Goal: Transaction & Acquisition: Subscribe to service/newsletter

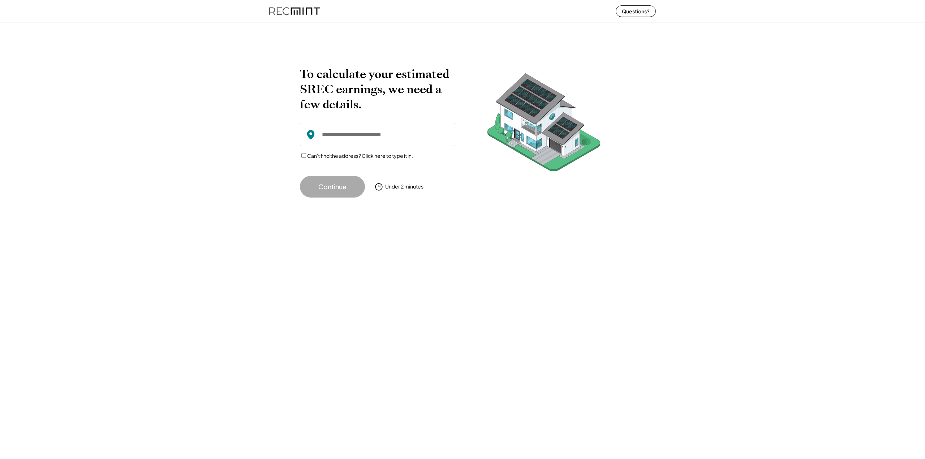
click at [316, 137] on icon at bounding box center [310, 134] width 11 height 11
click at [325, 137] on input "input" at bounding box center [377, 134] width 155 height 23
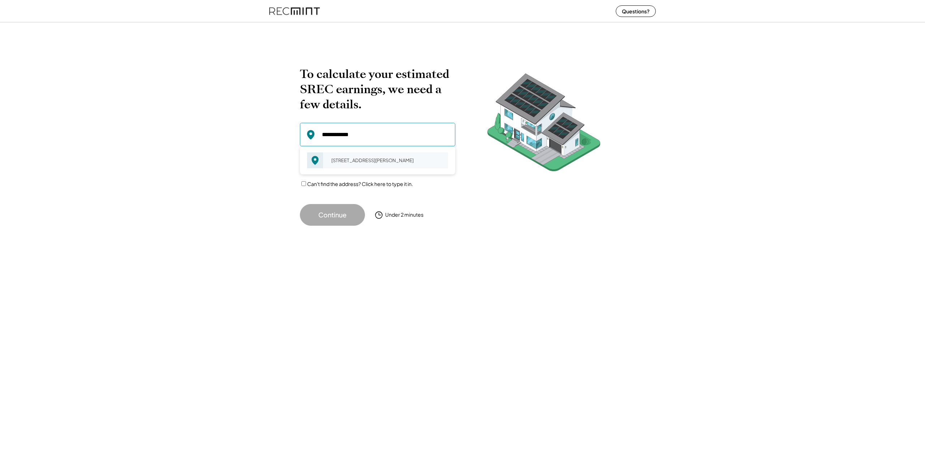
click at [328, 165] on div "14023 Smoky Bell Ln Gaithersburg, MD 20878" at bounding box center [387, 160] width 121 height 10
type input "**********"
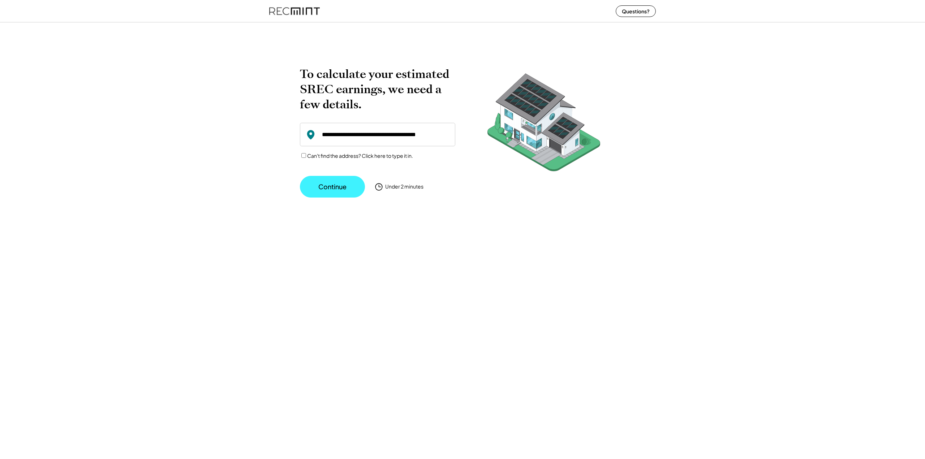
click at [352, 193] on button "Continue" at bounding box center [332, 187] width 65 height 22
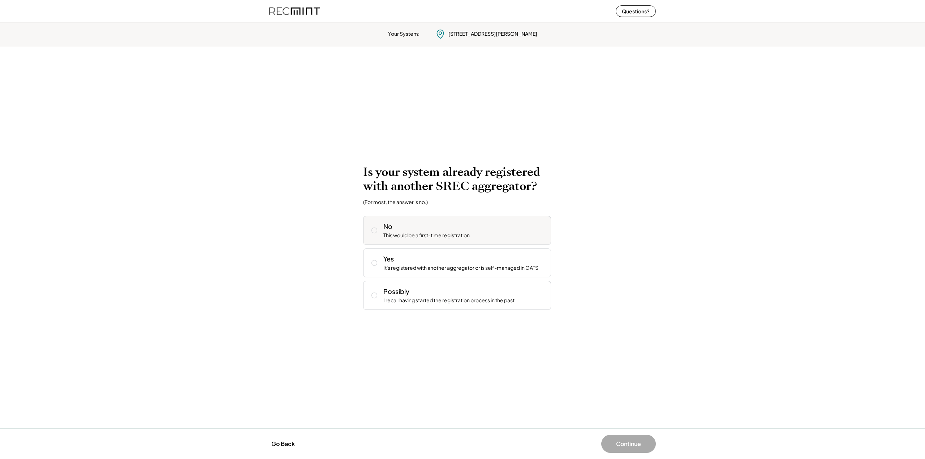
click at [396, 225] on div "No This would be a first-time registration" at bounding box center [464, 230] width 162 height 17
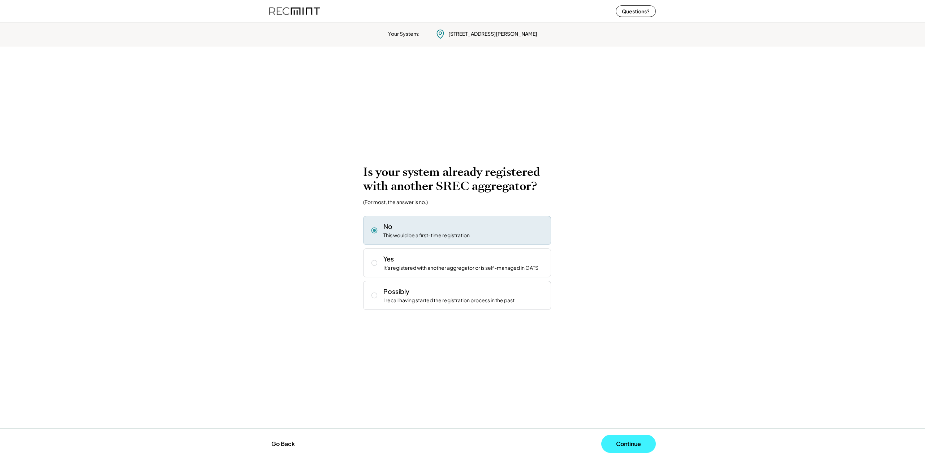
click at [635, 449] on button "Continue" at bounding box center [628, 444] width 55 height 18
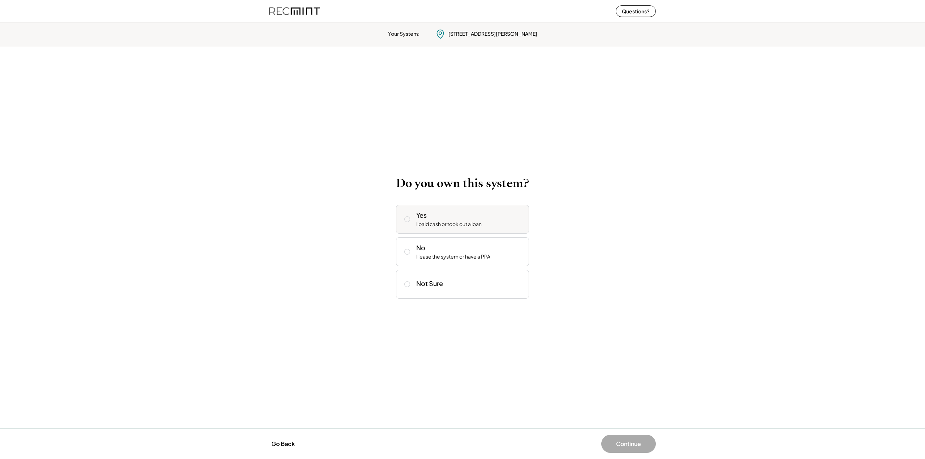
click at [429, 228] on div "I paid cash or took out a loan" at bounding box center [448, 224] width 65 height 7
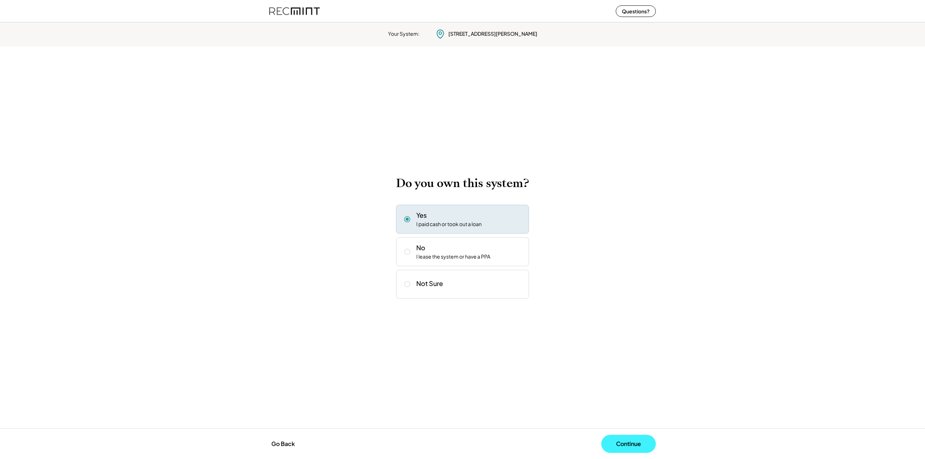
click at [638, 447] on button "Continue" at bounding box center [628, 444] width 55 height 18
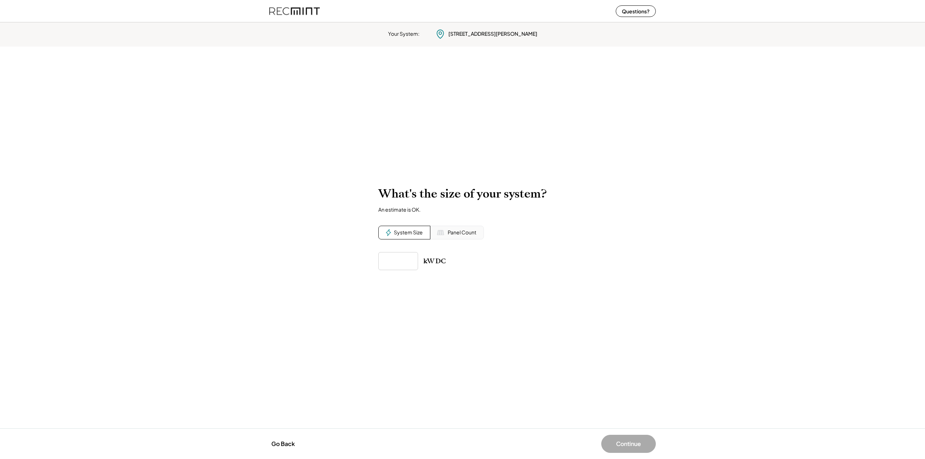
click at [413, 262] on input "input" at bounding box center [398, 261] width 40 height 18
click at [464, 237] on div "Panel Count" at bounding box center [456, 233] width 53 height 14
click at [401, 260] on input "input" at bounding box center [398, 261] width 40 height 18
type input "**"
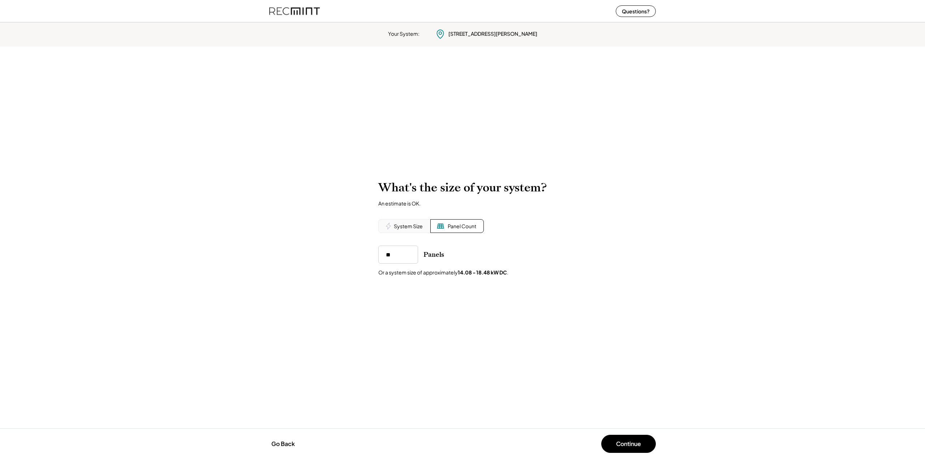
click at [406, 226] on div "System Size" at bounding box center [408, 226] width 29 height 7
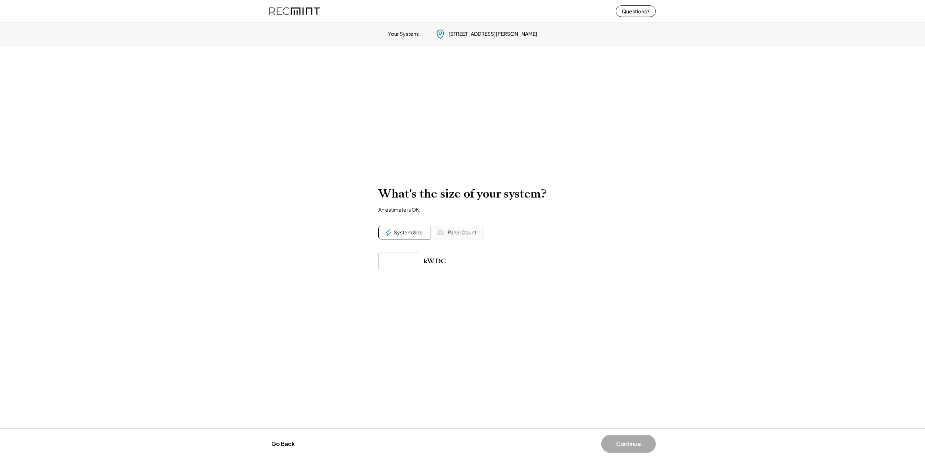
click at [403, 255] on input "input" at bounding box center [398, 261] width 40 height 18
paste input "******"
type input "******"
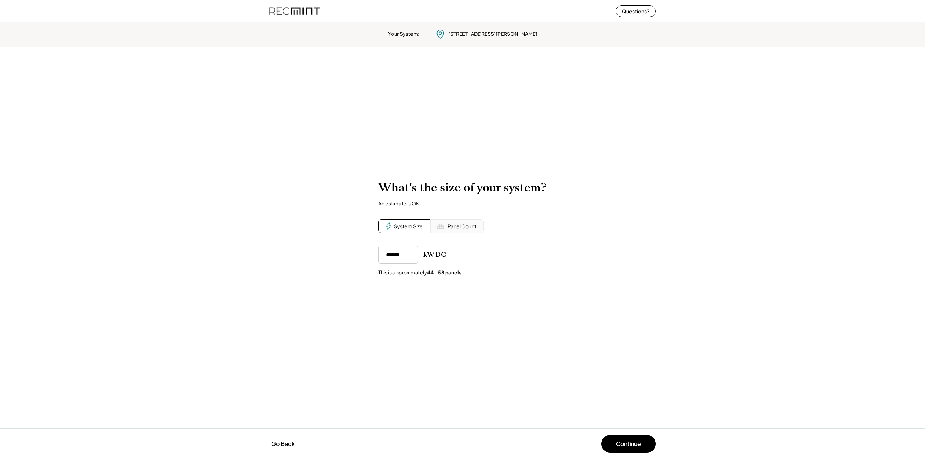
click at [483, 301] on div "Your System: 14023 Smoky Bell Ln Gaithersburg, MD 20878 To calculate your estim…" at bounding box center [462, 240] width 925 height 440
click at [649, 441] on button "Continue" at bounding box center [628, 444] width 55 height 18
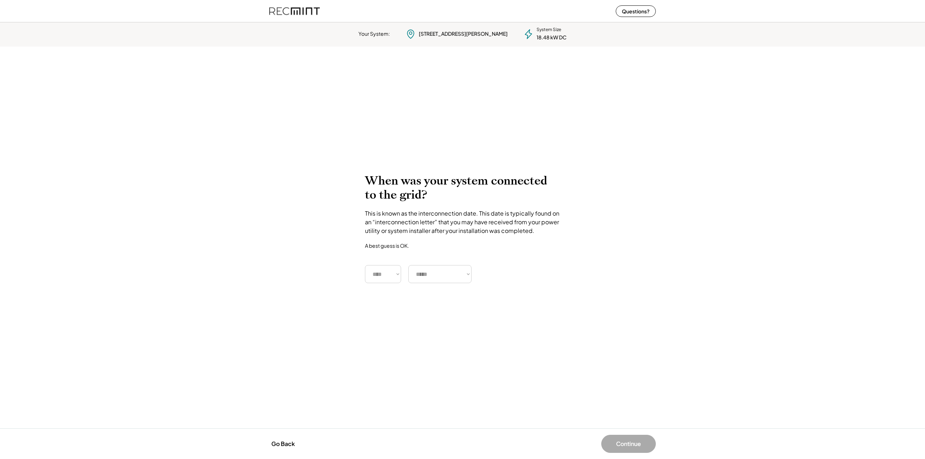
click at [389, 276] on select "**** **** **** **** **** **** **** **** **** **** **** **** **** **** ****" at bounding box center [383, 274] width 36 height 18
select select "****"
click at [365, 265] on select "**** **** **** **** **** **** **** **** **** **** **** **** **** **** ****" at bounding box center [383, 274] width 36 height 18
click at [434, 280] on select "***** ******* ******** ***** ***** *** **** **** ****** ********* ******* *****…" at bounding box center [439, 274] width 63 height 18
select select "********"
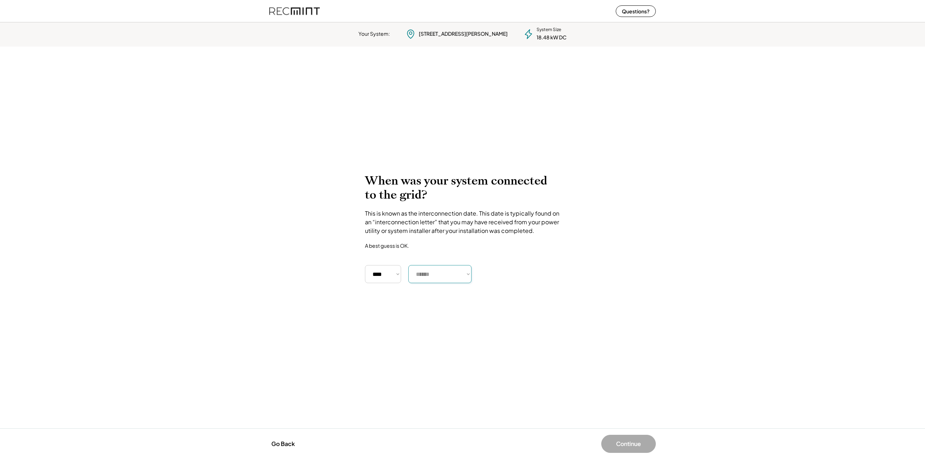
click at [408, 265] on select "***** ******* ******** ***** ***** *** **** **** ****** ********* ******* *****…" at bounding box center [439, 274] width 63 height 18
click at [494, 341] on div "Your System: 14023 Smoky Bell Ln Gaithersburg, MD 20878 System Size 18.48 kW DC…" at bounding box center [462, 240] width 925 height 440
drag, startPoint x: 493, startPoint y: 341, endPoint x: 369, endPoint y: 335, distance: 124.8
click at [369, 335] on div "Your System: 14023 Smoky Bell Ln Gaithersburg, MD 20878 System Size 18.48 kW DC…" at bounding box center [462, 240] width 925 height 440
click at [630, 445] on button "Continue" at bounding box center [628, 444] width 55 height 18
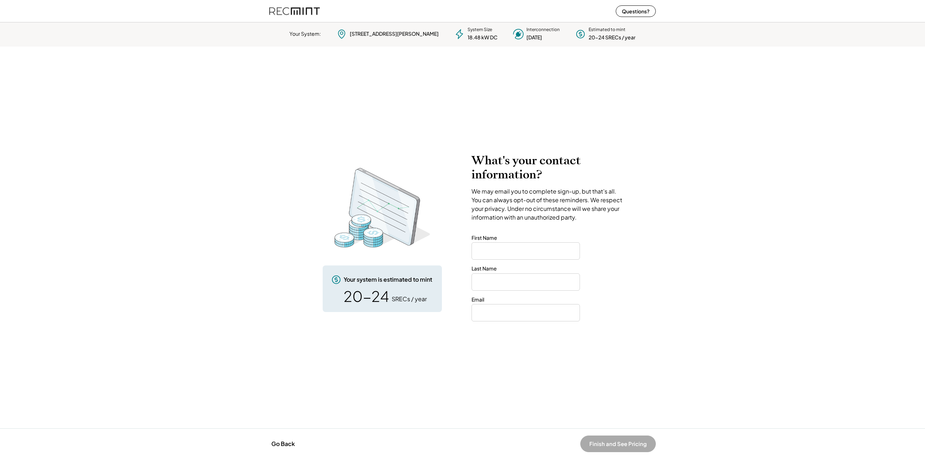
drag, startPoint x: 521, startPoint y: 262, endPoint x: 529, endPoint y: 255, distance: 10.5
click at [522, 261] on div "What's your contact information? We may email you to complete sign-up, but that…" at bounding box center [547, 237] width 153 height 168
click at [529, 255] on input "input" at bounding box center [525, 250] width 108 height 17
type input "****"
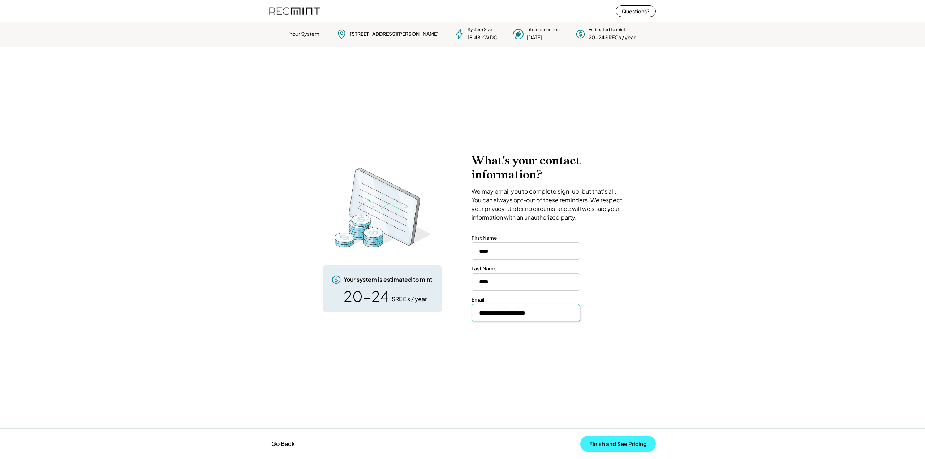
type input "**********"
click at [609, 444] on button "Finish and See Pricing" at bounding box center [617, 444] width 75 height 17
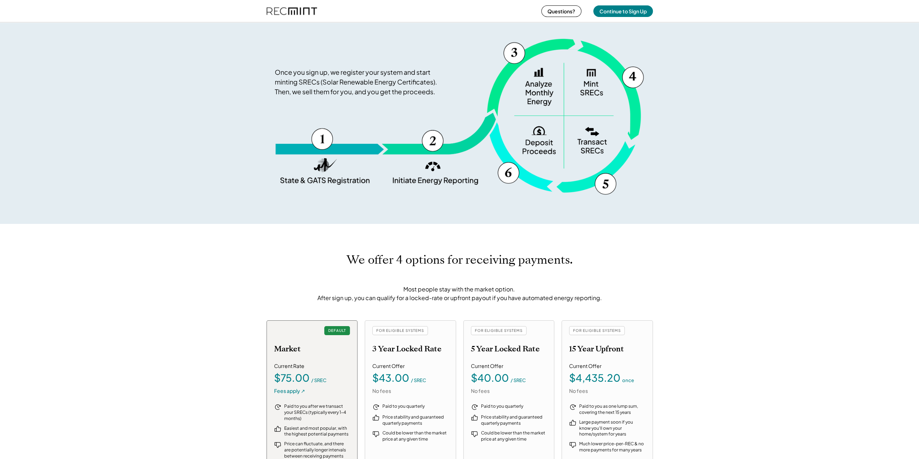
scroll to position [614, 0]
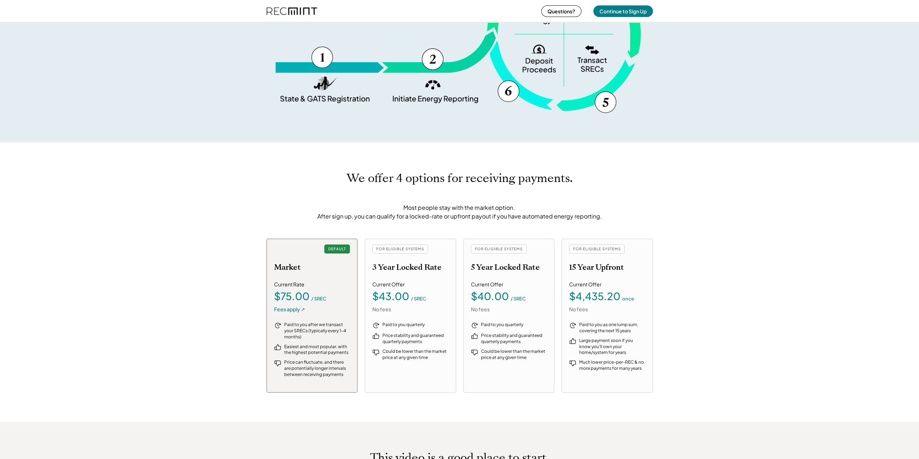
click at [235, 142] on div "We offer 4 options for receiving payments. Most people stay with the market opt…" at bounding box center [459, 282] width 919 height 280
drag, startPoint x: 233, startPoint y: 141, endPoint x: 174, endPoint y: 93, distance: 76.5
click at [174, 93] on div "Once you sign up, we take care of everything. Once you sign up, we register you…" at bounding box center [459, 19] width 919 height 247
click at [173, 93] on div "Once you sign up, we take care of everything. Once you sign up, we register you…" at bounding box center [459, 19] width 919 height 247
click at [152, 90] on div "Once you sign up, we take care of everything. Once you sign up, we register you…" at bounding box center [459, 19] width 919 height 247
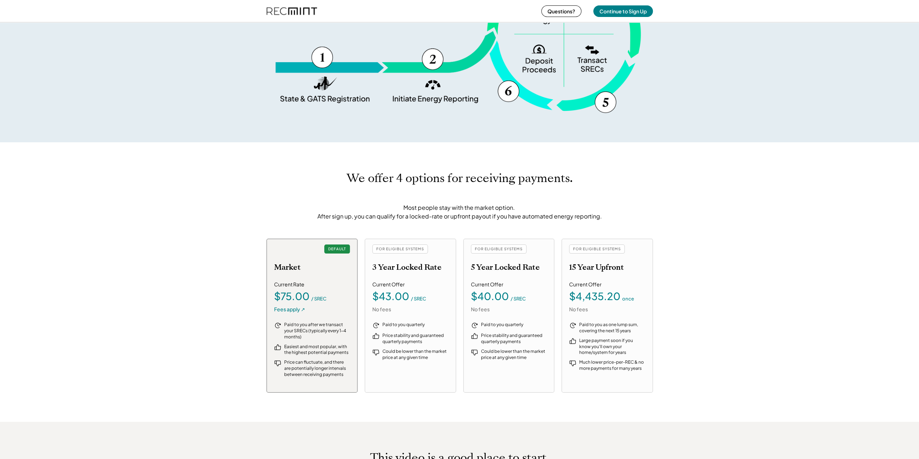
drag, startPoint x: 152, startPoint y: 90, endPoint x: 120, endPoint y: 82, distance: 33.0
click at [120, 82] on div "Once you sign up, we take care of everything. Once you sign up, we register you…" at bounding box center [459, 19] width 919 height 247
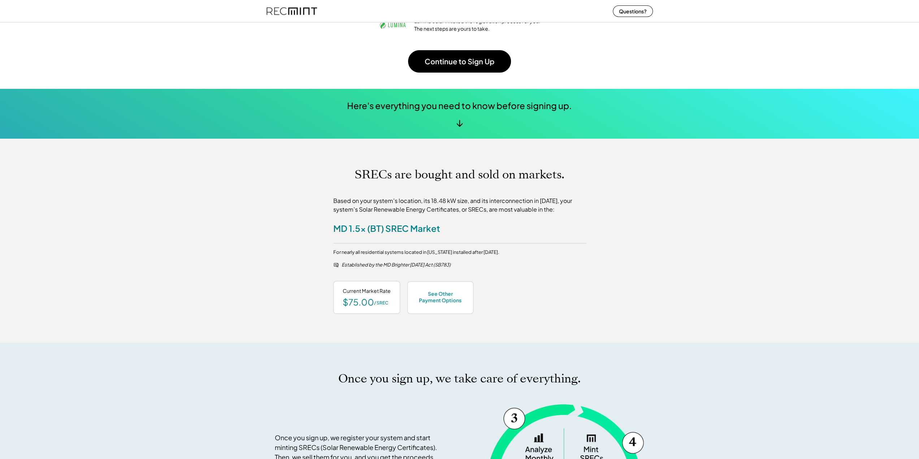
scroll to position [181, 0]
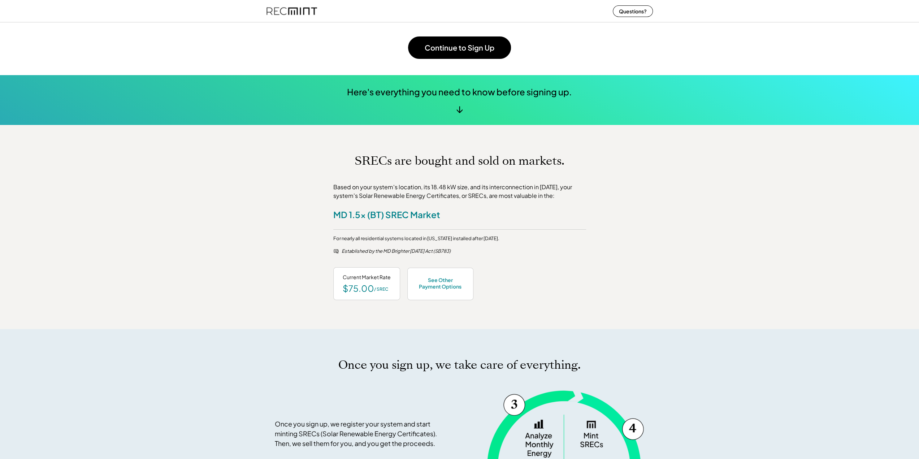
click at [232, 215] on div "SRECs are bought and sold on markets. Based on your system's location, its 18.4…" at bounding box center [459, 227] width 919 height 204
drag, startPoint x: 231, startPoint y: 215, endPoint x: 206, endPoint y: 211, distance: 25.5
click at [208, 211] on div "SRECs are bought and sold on markets. Based on your system's location, its 18.4…" at bounding box center [459, 227] width 919 height 204
click at [188, 208] on div "SRECs are bought and sold on markets. Based on your system's location, its 18.4…" at bounding box center [459, 227] width 919 height 204
drag, startPoint x: 185, startPoint y: 207, endPoint x: 157, endPoint y: 199, distance: 28.6
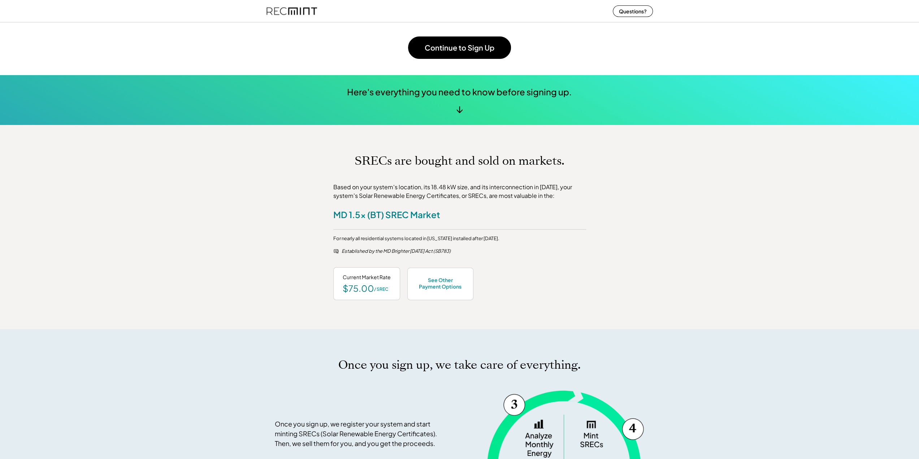
click at [158, 200] on div "SRECs are bought and sold on markets. Based on your system's location, its 18.4…" at bounding box center [459, 227] width 919 height 204
click at [134, 187] on div "SRECs are bought and sold on markets. Based on your system's location, its 18.4…" at bounding box center [459, 227] width 919 height 204
drag, startPoint x: 134, startPoint y: 187, endPoint x: 117, endPoint y: 191, distance: 16.9
click at [117, 191] on div "SRECs are bought and sold on markets. Based on your system's location, its 18.4…" at bounding box center [459, 227] width 919 height 204
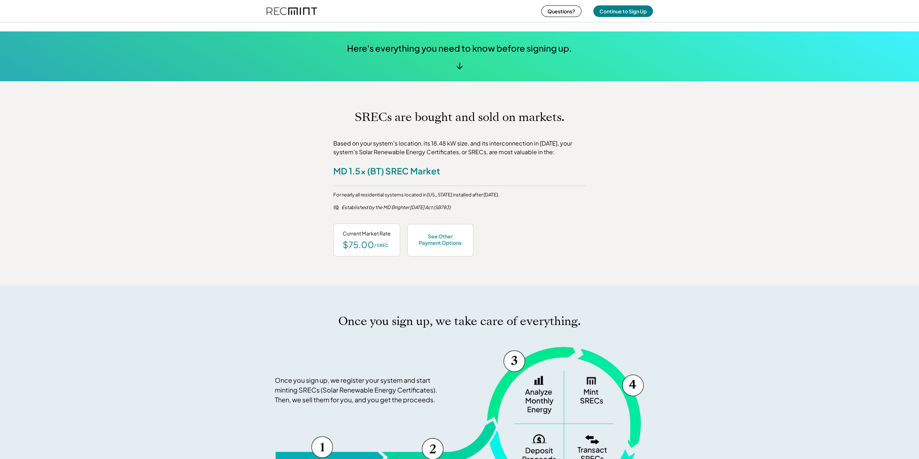
scroll to position [289, 0]
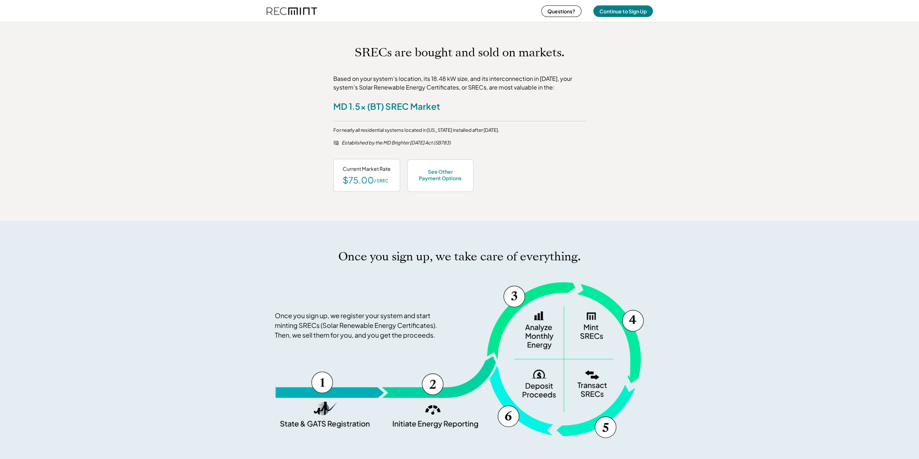
click at [257, 158] on div "SRECs are bought and sold on markets. Based on your system's location, its 18.4…" at bounding box center [459, 119] width 919 height 204
drag, startPoint x: 217, startPoint y: 132, endPoint x: 212, endPoint y: 129, distance: 5.8
click at [215, 131] on div "SRECs are bought and sold on markets. Based on your system's location, its 18.4…" at bounding box center [459, 119] width 919 height 204
drag, startPoint x: 212, startPoint y: 129, endPoint x: 194, endPoint y: 112, distance: 24.8
drag, startPoint x: 194, startPoint y: 112, endPoint x: 173, endPoint y: 90, distance: 30.2
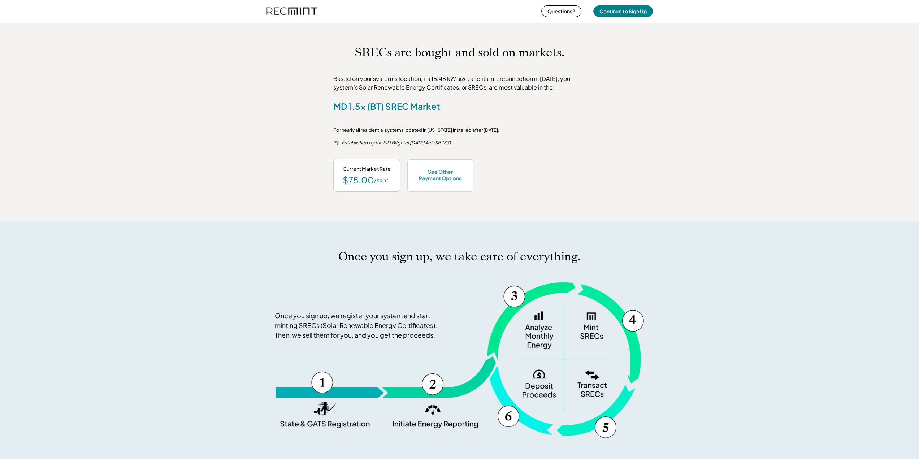
click at [173, 90] on div "SRECs are bought and sold on markets. Based on your system's location, its 18.4…" at bounding box center [459, 119] width 919 height 204
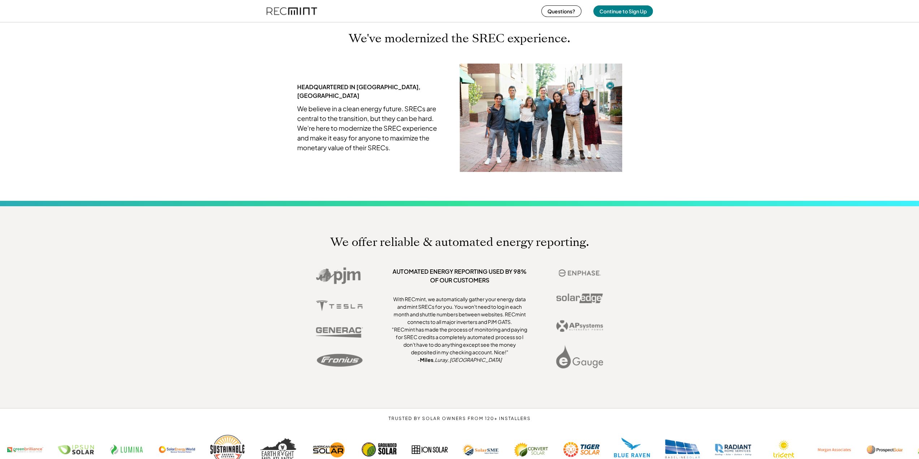
scroll to position [0, 0]
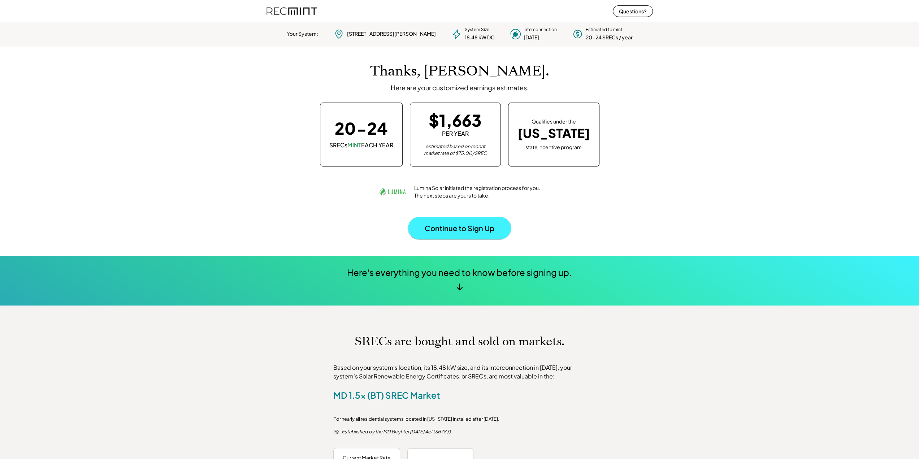
click at [497, 235] on button "Continue to Sign Up" at bounding box center [459, 228] width 103 height 22
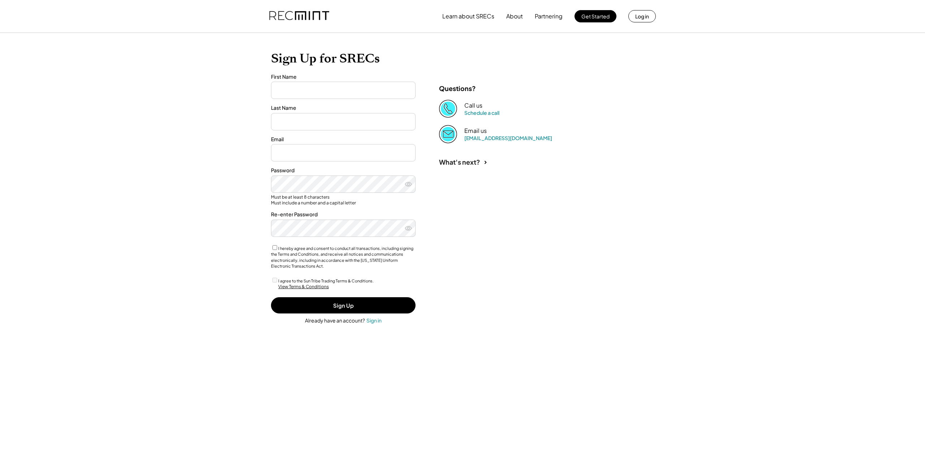
type input "****"
type input "**********"
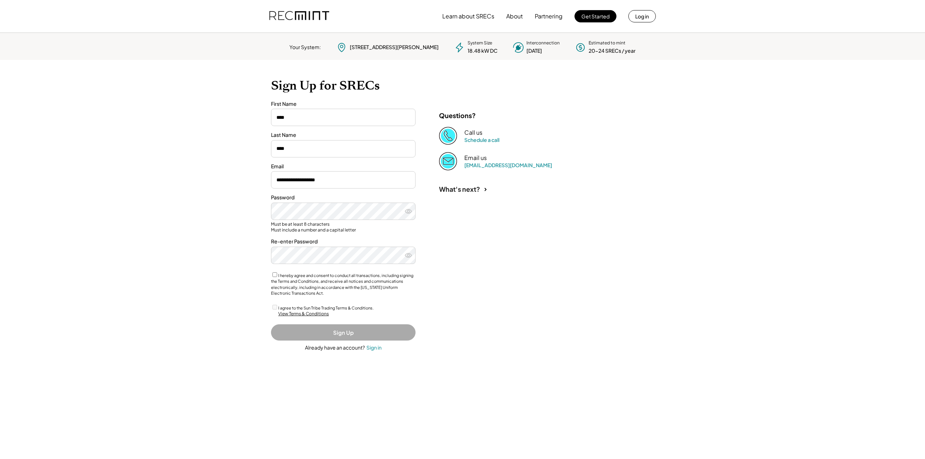
click at [282, 279] on label "I hereby agree and consent to conduct all transactions, including signing the T…" at bounding box center [342, 284] width 142 height 23
click at [323, 332] on button "Sign Up" at bounding box center [343, 332] width 144 height 16
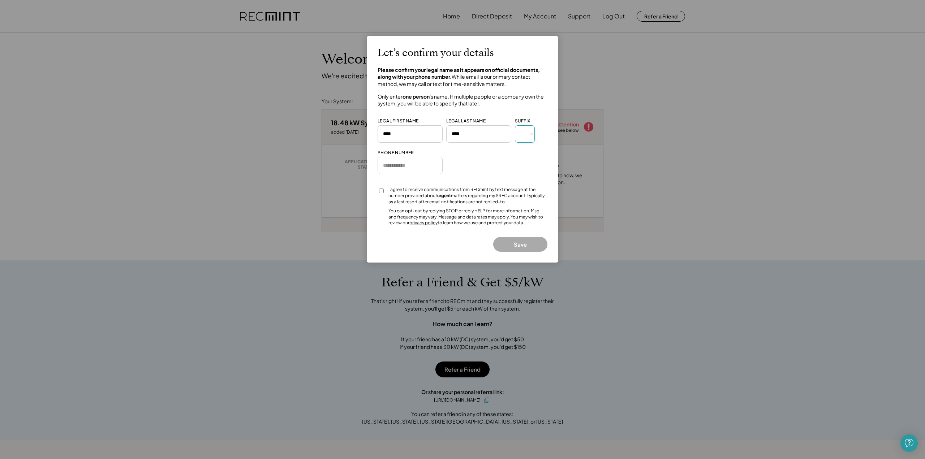
click at [525, 138] on select "*** *** * ** *** ** * ** *** **** ** *" at bounding box center [525, 133] width 20 height 17
click at [424, 159] on input "input" at bounding box center [409, 165] width 65 height 17
type input "**********"
click at [417, 196] on div "I agree to receive communications from RECmint by text message at the number pr…" at bounding box center [467, 196] width 159 height 18
click at [388, 190] on div "I agree to receive communications from RECmint by text message at the number pr…" at bounding box center [467, 196] width 159 height 18
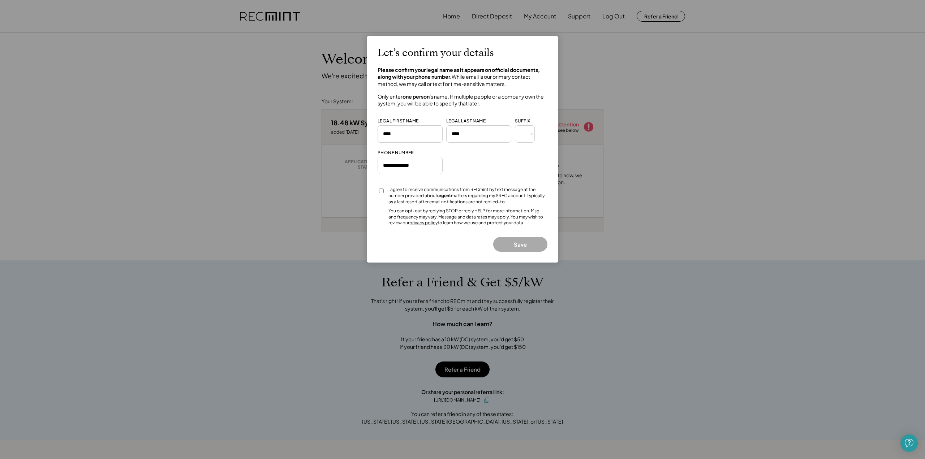
click at [384, 190] on div at bounding box center [380, 193] width 7 height 13
click at [521, 246] on button "Save" at bounding box center [520, 244] width 54 height 15
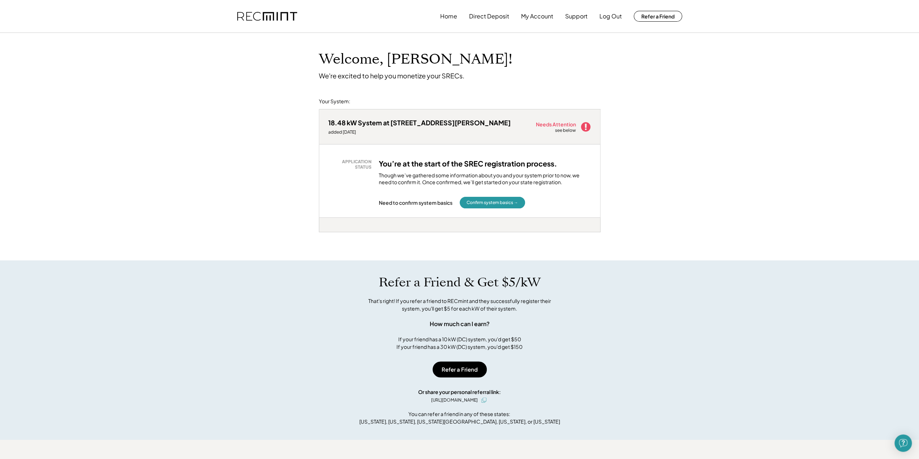
drag, startPoint x: 200, startPoint y: 147, endPoint x: 193, endPoint y: 147, distance: 7.6
click at [200, 147] on div "Welcome, Ming! We're excited to help you monetize your SRECs. Your System: 18.4…" at bounding box center [459, 322] width 919 height 578
click at [124, 128] on div "Welcome, Ming! We're excited to help you monetize your SRECs. Your System: 18.4…" at bounding box center [459, 322] width 919 height 578
drag, startPoint x: 122, startPoint y: 128, endPoint x: 81, endPoint y: 118, distance: 42.4
click at [98, 124] on div "Welcome, Ming! We're excited to help you monetize your SRECs. Your System: 18.4…" at bounding box center [459, 322] width 919 height 578
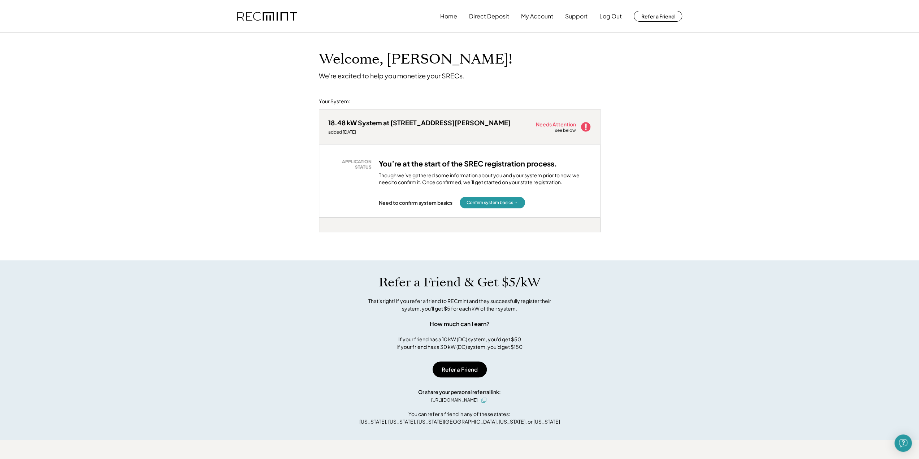
click at [75, 115] on div "Welcome, Ming! We're excited to help you monetize your SRECs. Your System: 18.4…" at bounding box center [459, 322] width 919 height 578
drag, startPoint x: 75, startPoint y: 115, endPoint x: 50, endPoint y: 107, distance: 26.4
click at [50, 107] on div "Welcome, Ming! We're excited to help you monetize your SRECs. Your System: 18.4…" at bounding box center [459, 322] width 919 height 578
click at [488, 204] on button "Confirm system basics →" at bounding box center [492, 203] width 65 height 12
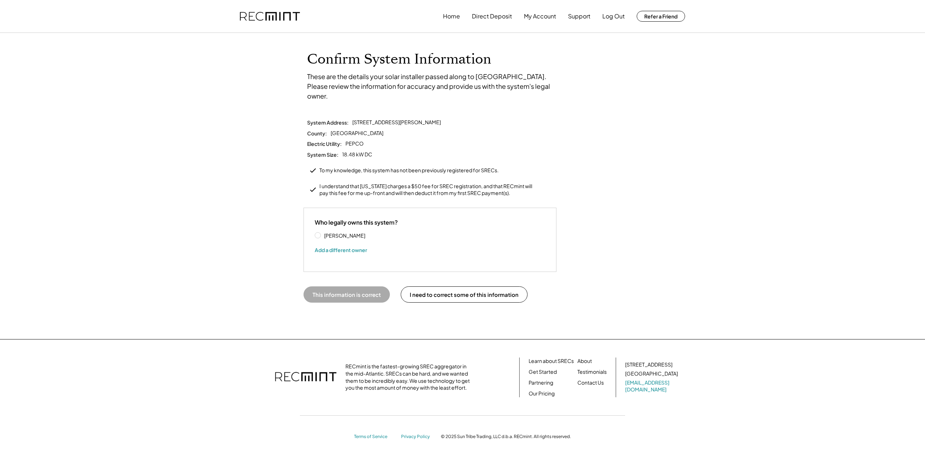
click at [322, 233] on label "[PERSON_NAME]" at bounding box center [354, 235] width 65 height 5
click at [319, 286] on button "This information is correct" at bounding box center [346, 294] width 86 height 16
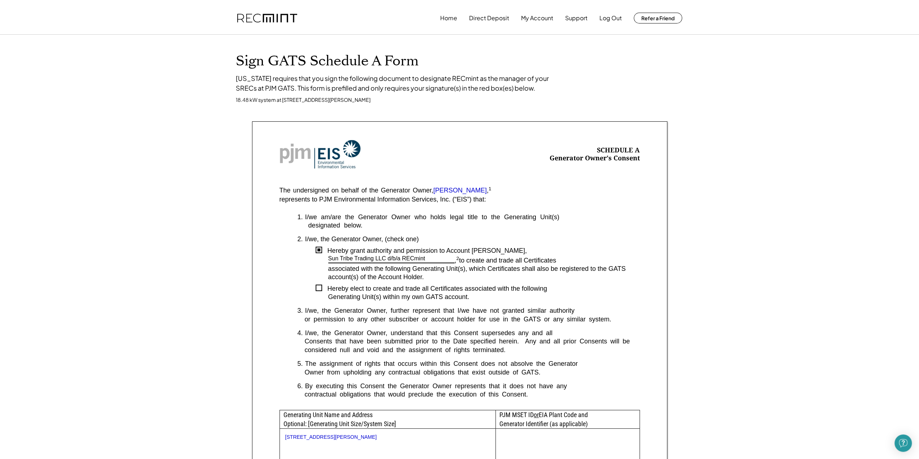
click at [108, 230] on div "Sign GATS Schedule A Form [US_STATE] requires that you sign the following docum…" at bounding box center [459, 395] width 919 height 721
drag, startPoint x: 100, startPoint y: 229, endPoint x: 51, endPoint y: 212, distance: 52.3
click at [55, 212] on div "Sign GATS Schedule A Form [US_STATE] requires that you sign the following docum…" at bounding box center [459, 395] width 919 height 721
drag, startPoint x: 51, startPoint y: 212, endPoint x: 42, endPoint y: 212, distance: 9.0
click at [42, 212] on div "Sign GATS Schedule A Form [US_STATE] requires that you sign the following docum…" at bounding box center [459, 395] width 919 height 721
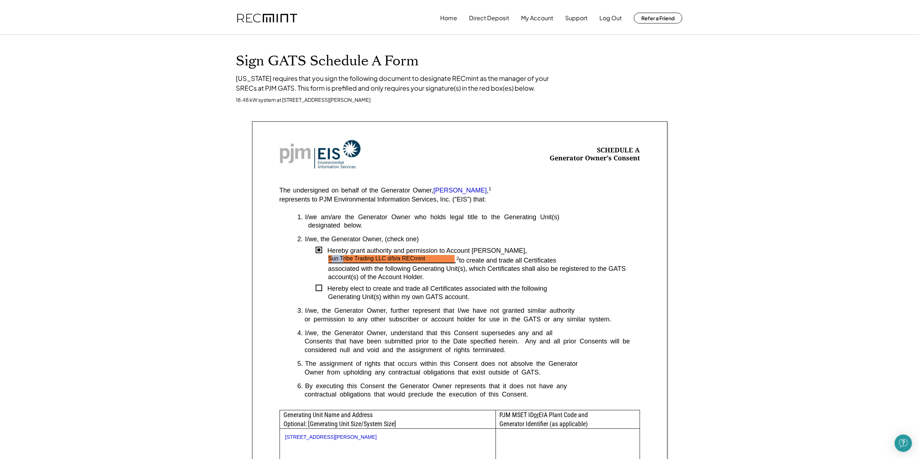
drag, startPoint x: 332, startPoint y: 259, endPoint x: 344, endPoint y: 260, distance: 12.4
click at [344, 260] on div "Sun Tribe Trading LLC d/b/a RECmint" at bounding box center [376, 259] width 97 height 8
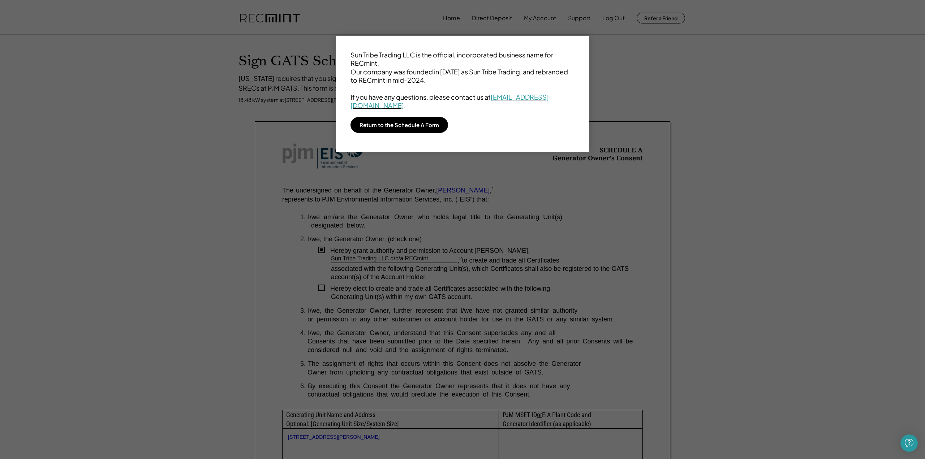
click at [453, 133] on div "Sun Tribe Trading LLC is the official, incorporated business name for RECmint. …" at bounding box center [462, 94] width 253 height 116
click at [426, 127] on button "Return to the Schedule A Form" at bounding box center [399, 125] width 98 height 16
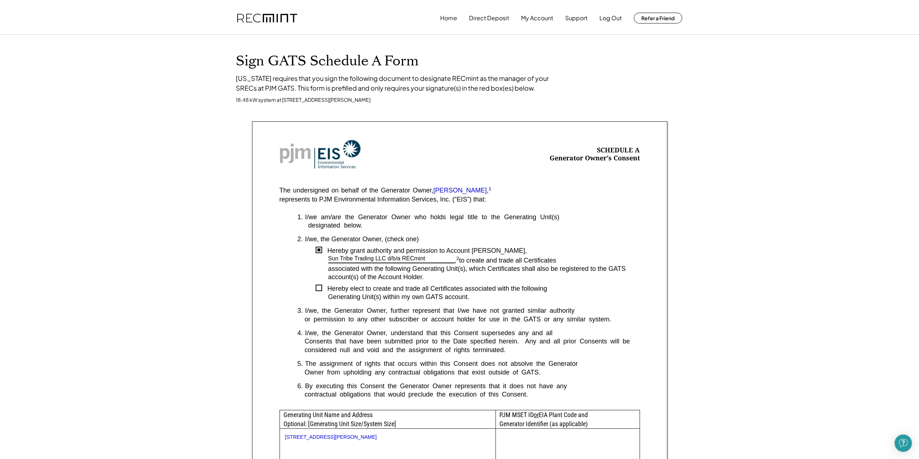
click at [164, 213] on div "Sign GATS Schedule A Form Maryland requires that you sign the following documen…" at bounding box center [459, 395] width 919 height 721
drag, startPoint x: 160, startPoint y: 215, endPoint x: 132, endPoint y: 215, distance: 27.8
click at [139, 215] on div "Sign GATS Schedule A Form Maryland requires that you sign the following documen…" at bounding box center [459, 395] width 919 height 721
click at [132, 221] on div "Sign GATS Schedule A Form Maryland requires that you sign the following documen…" at bounding box center [459, 395] width 919 height 721
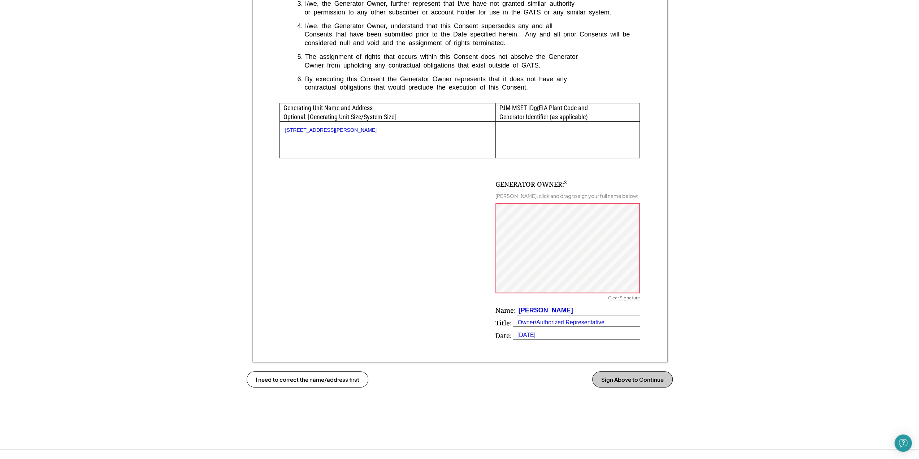
scroll to position [217, 0]
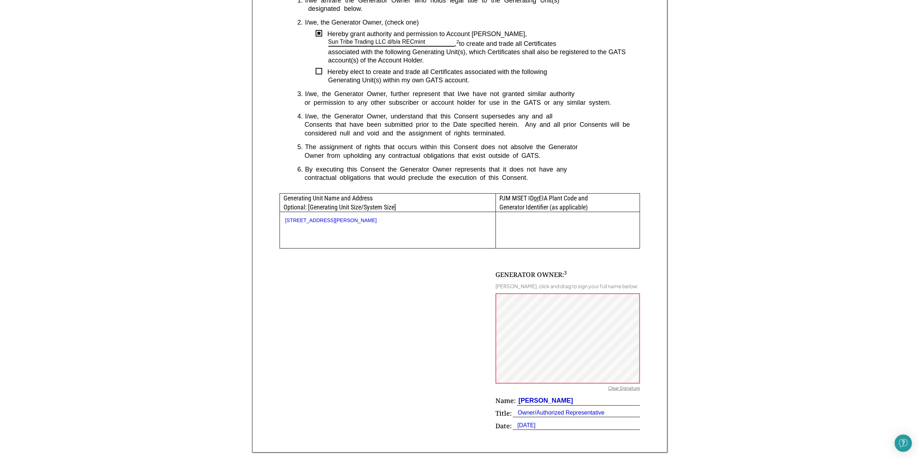
click at [136, 237] on div "Sign GATS Schedule A Form Maryland requires that you sign the following documen…" at bounding box center [459, 178] width 919 height 721
drag, startPoint x: 133, startPoint y: 237, endPoint x: 112, endPoint y: 233, distance: 21.0
click at [112, 233] on div "Sign GATS Schedule A Form Maryland requires that you sign the following documen…" at bounding box center [459, 178] width 919 height 721
drag, startPoint x: 112, startPoint y: 233, endPoint x: 106, endPoint y: 232, distance: 5.4
click at [111, 233] on div "Sign GATS Schedule A Form Maryland requires that you sign the following documen…" at bounding box center [459, 178] width 919 height 721
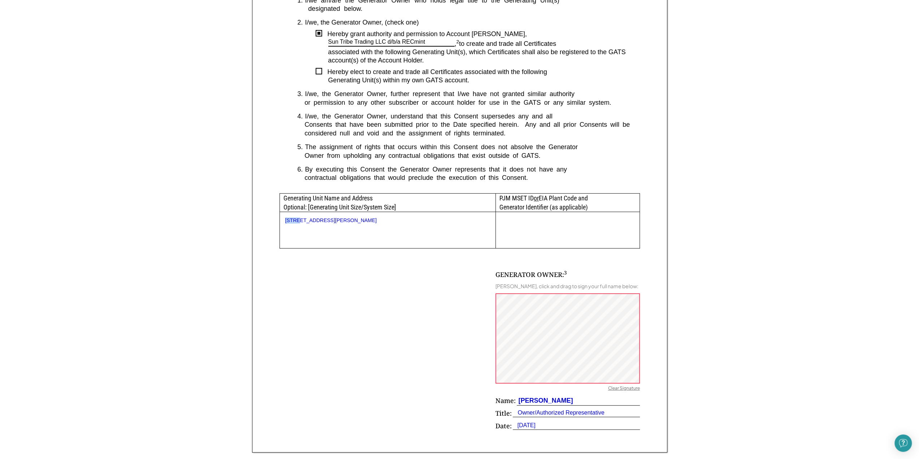
drag, startPoint x: 106, startPoint y: 232, endPoint x: 90, endPoint y: 227, distance: 17.4
click at [90, 227] on div "Sign GATS Schedule A Form Maryland requires that you sign the following documen…" at bounding box center [459, 178] width 919 height 721
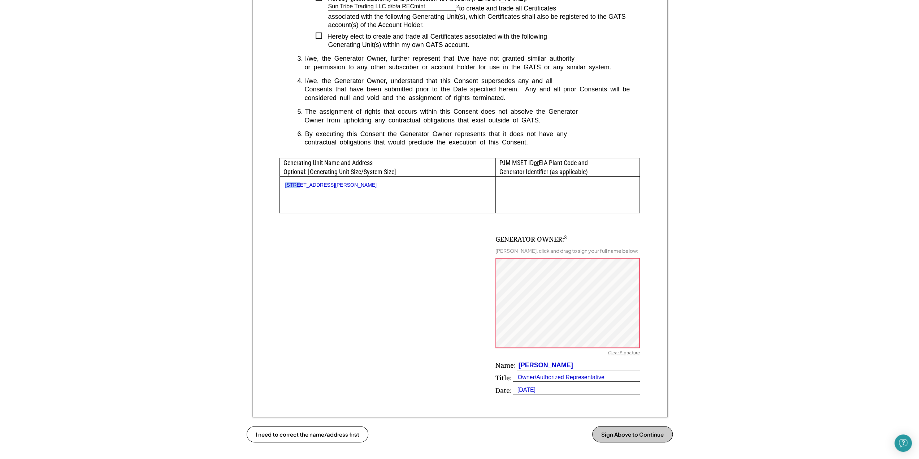
scroll to position [253, 0]
click at [672, 253] on div "Sign GATS Schedule A Form Maryland requires that you sign the following documen…" at bounding box center [459, 142] width 919 height 721
click at [623, 431] on button "Confirm Signature & Save" at bounding box center [630, 433] width 86 height 16
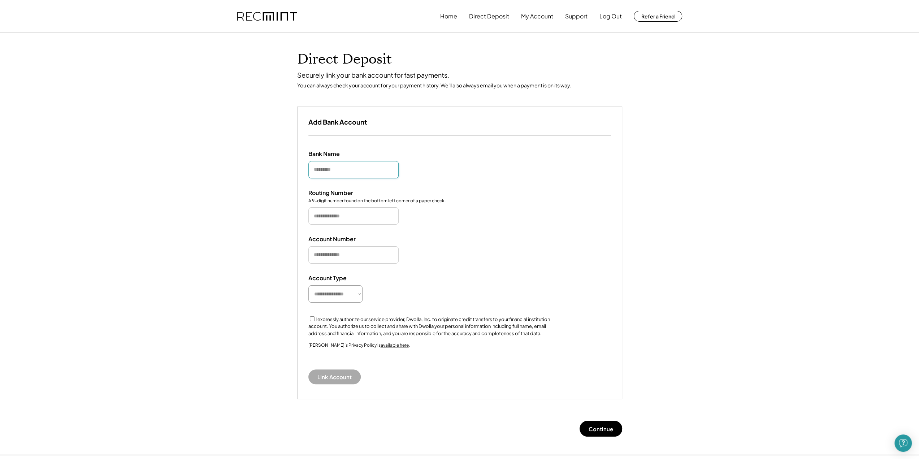
click at [372, 169] on input "input" at bounding box center [353, 169] width 90 height 17
click at [366, 171] on input "input" at bounding box center [353, 169] width 90 height 17
click at [349, 173] on input "input" at bounding box center [353, 169] width 90 height 17
type input "**********"
click at [368, 249] on input "input" at bounding box center [353, 254] width 90 height 17
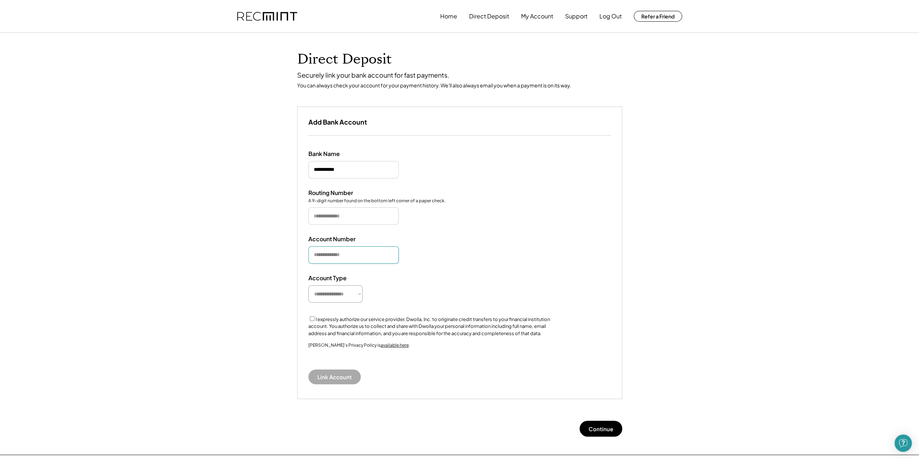
paste input "**********"
type input "**********"
click at [363, 212] on input "input" at bounding box center [353, 215] width 90 height 17
paste input "*********"
type input "*********"
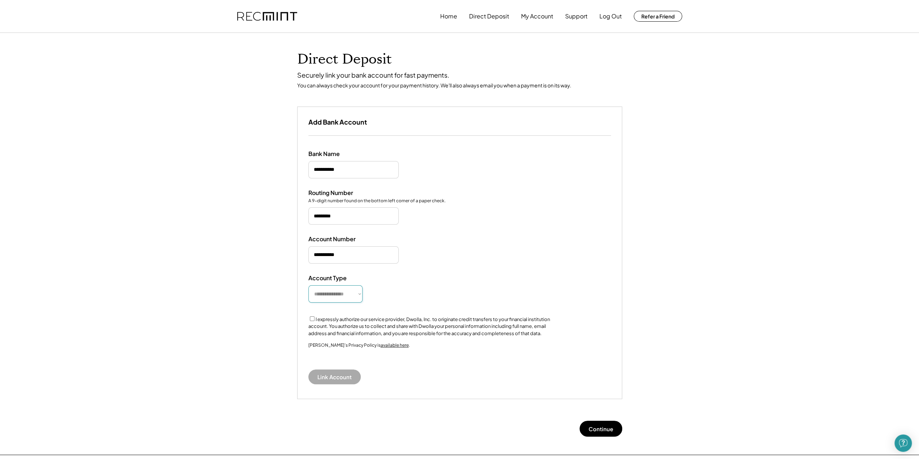
click at [328, 293] on select "**********" at bounding box center [335, 293] width 54 height 17
select select "**********"
click at [308, 285] on select "**********" at bounding box center [335, 293] width 54 height 17
click at [323, 319] on label "I expressly authorize our service provider, Dwolla, Inc. to originate credit tr…" at bounding box center [429, 326] width 242 height 20
click at [342, 373] on button "Link Account" at bounding box center [334, 376] width 52 height 15
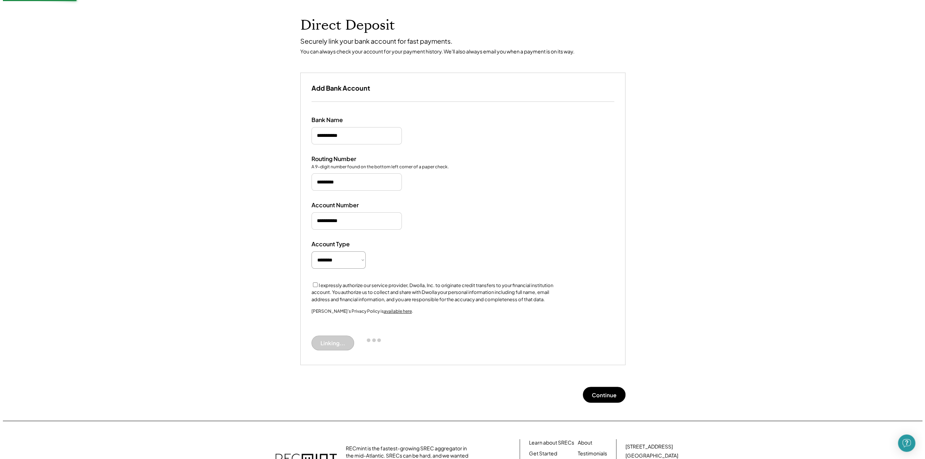
scroll to position [51, 0]
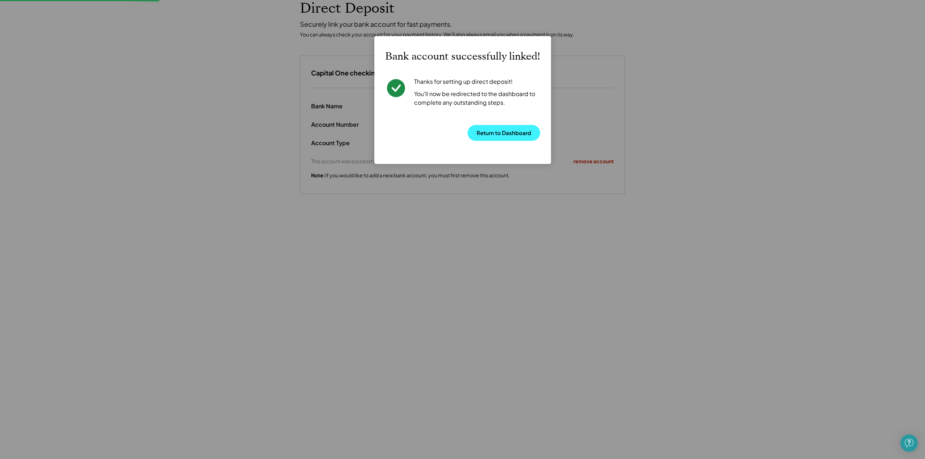
click at [526, 130] on button "Return to Dashboard" at bounding box center [503, 133] width 73 height 16
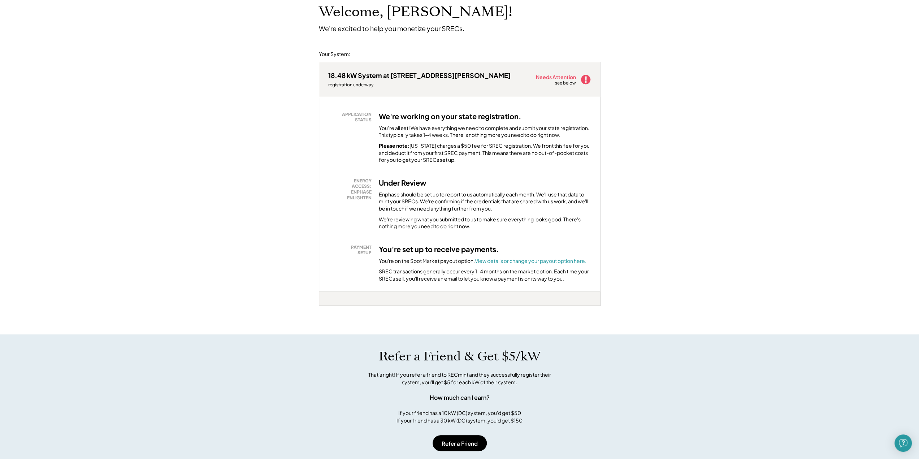
scroll to position [72, 0]
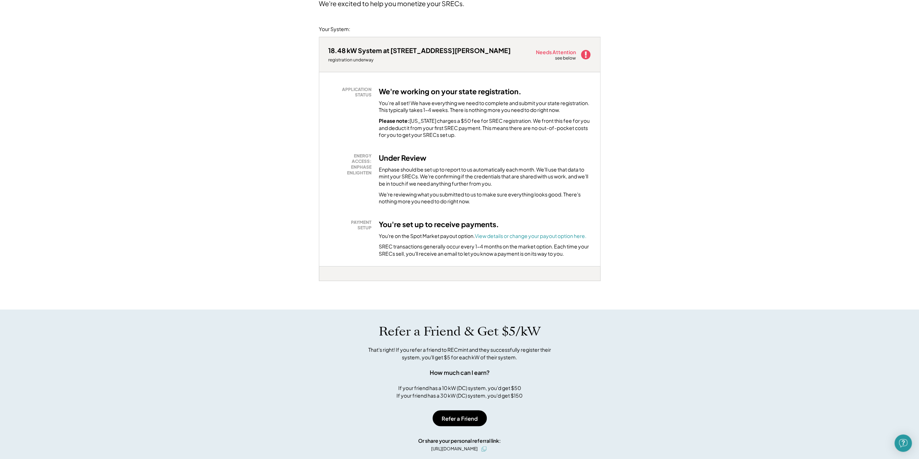
click at [355, 334] on div "Refer a Friend & Get $5/kW That's right! If you refer a friend to RECmint and t…" at bounding box center [460, 362] width 296 height 76
drag, startPoint x: 354, startPoint y: 334, endPoint x: 304, endPoint y: 333, distance: 49.9
click at [304, 333] on div "Refer a Friend & Get $5/kW That's right! If you refer a friend to RECmint and t…" at bounding box center [459, 400] width 919 height 180
drag, startPoint x: 304, startPoint y: 333, endPoint x: 287, endPoint y: 335, distance: 16.4
click at [288, 335] on div "Refer a Friend & Get $5/kW That's right! If you refer a friend to RECmint and t…" at bounding box center [459, 400] width 919 height 180
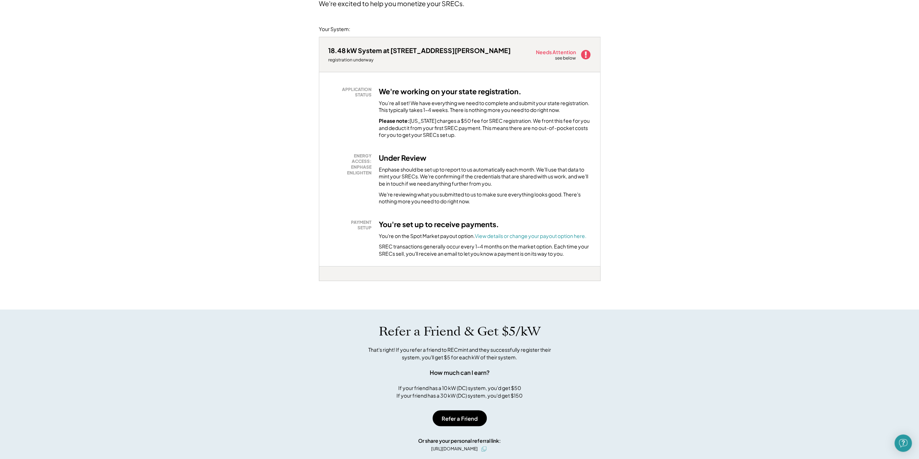
drag, startPoint x: 287, startPoint y: 335, endPoint x: 261, endPoint y: 340, distance: 27.2
click at [261, 340] on div "Refer a Friend & Get $5/kW That's right! If you refer a friend to RECmint and t…" at bounding box center [459, 400] width 919 height 180
click at [260, 343] on div "Refer a Friend & Get $5/kW That's right! If you refer a friend to RECmint and t…" at bounding box center [459, 400] width 919 height 180
click at [219, 340] on div "Refer a Friend & Get $5/kW That's right! If you refer a friend to RECmint and t…" at bounding box center [459, 400] width 919 height 180
drag, startPoint x: 219, startPoint y: 340, endPoint x: 202, endPoint y: 337, distance: 17.2
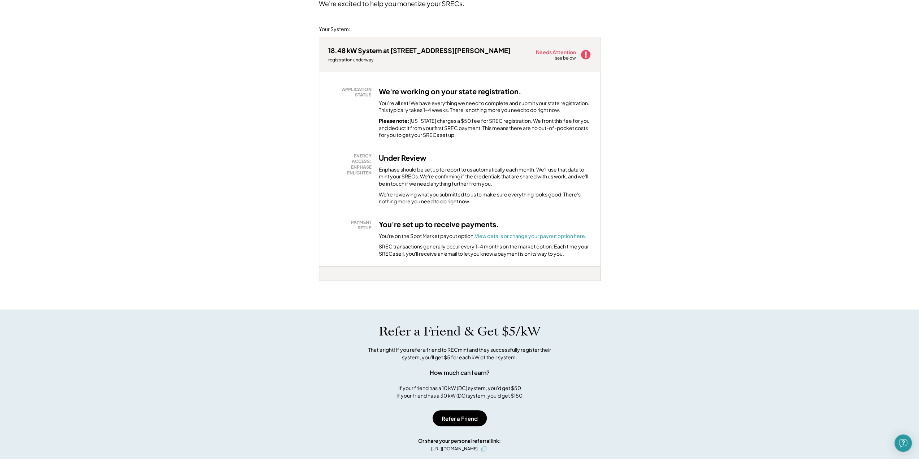
click at [203, 337] on div "Refer a Friend & Get $5/kW That's right! If you refer a friend to RECmint and t…" at bounding box center [459, 400] width 919 height 180
drag, startPoint x: 202, startPoint y: 337, endPoint x: 192, endPoint y: 338, distance: 10.1
click at [192, 338] on div "Refer a Friend & Get $5/kW That's right! If you refer a friend to RECmint and t…" at bounding box center [459, 400] width 919 height 180
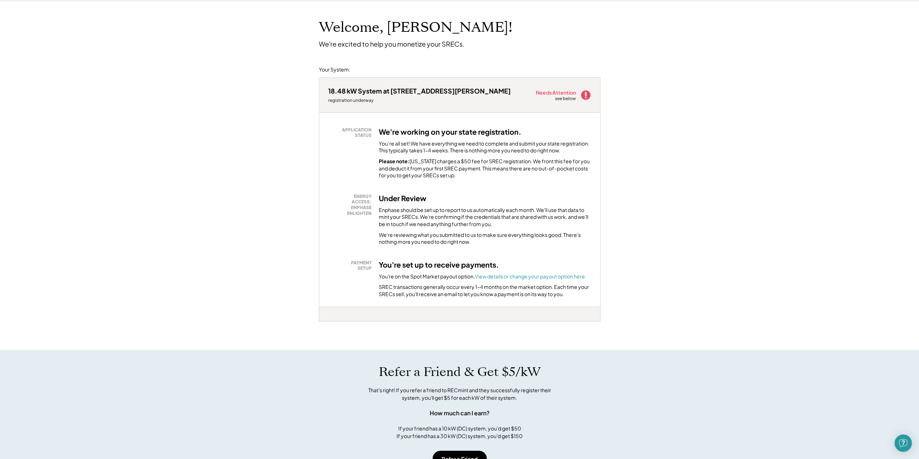
scroll to position [0, 0]
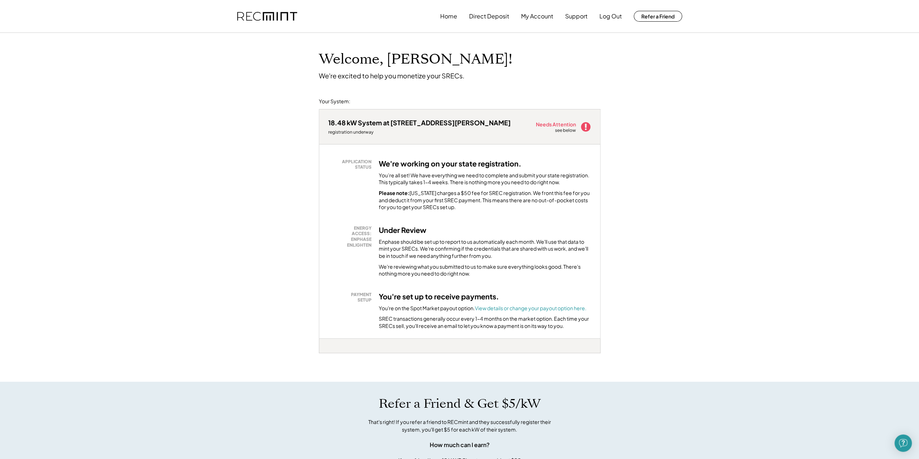
click at [599, 20] on div "Home Direct Deposit My Account Support Log Out Refer a Friend" at bounding box center [561, 16] width 242 height 14
click at [585, 142] on div "18.48 kW System at 14023 Smoky Bell Ln registration underway Needs Attention se…" at bounding box center [459, 126] width 281 height 35
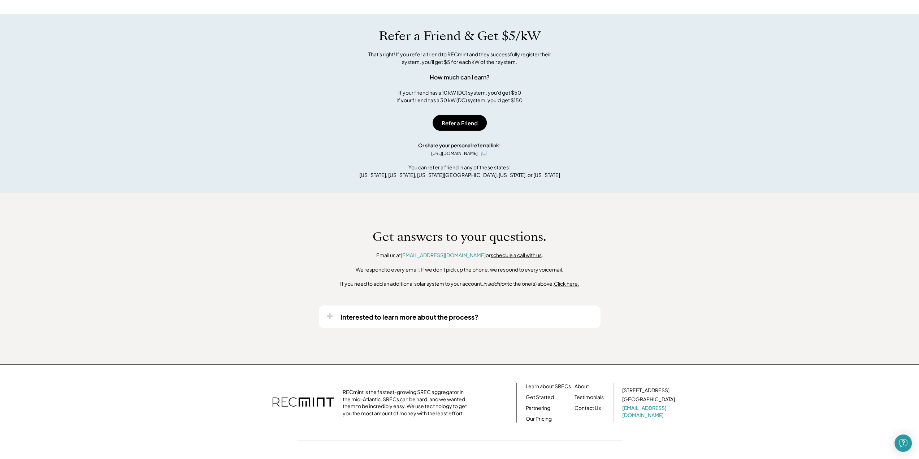
scroll to position [392, 0]
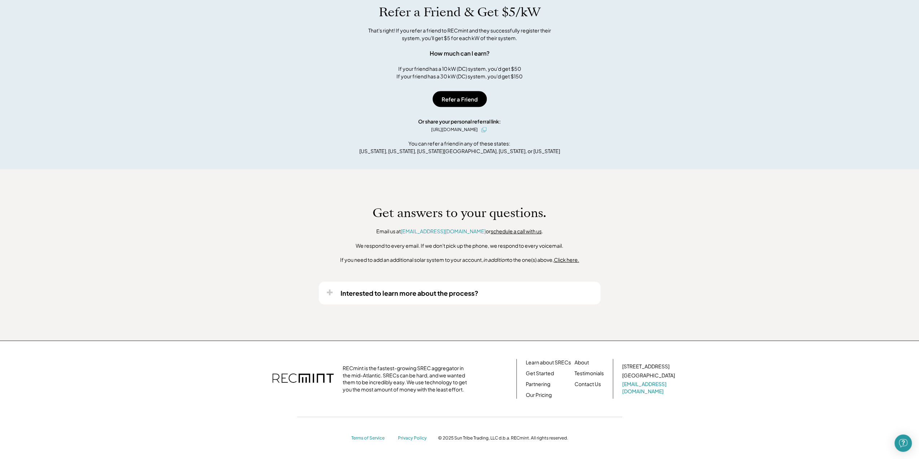
drag, startPoint x: 188, startPoint y: 155, endPoint x: 176, endPoint y: 157, distance: 11.8
click at [187, 155] on div "Refer a Friend & Get $5/kW That's right! If you refer a friend to RECmint and t…" at bounding box center [459, 80] width 919 height 180
click at [126, 157] on div "Refer a Friend & Get $5/kW That's right! If you refer a friend to RECmint and t…" at bounding box center [459, 80] width 919 height 180
drag, startPoint x: 126, startPoint y: 157, endPoint x: 115, endPoint y: 157, distance: 10.8
click at [115, 157] on div "Refer a Friend & Get $5/kW That's right! If you refer a friend to RECmint and t…" at bounding box center [459, 80] width 919 height 180
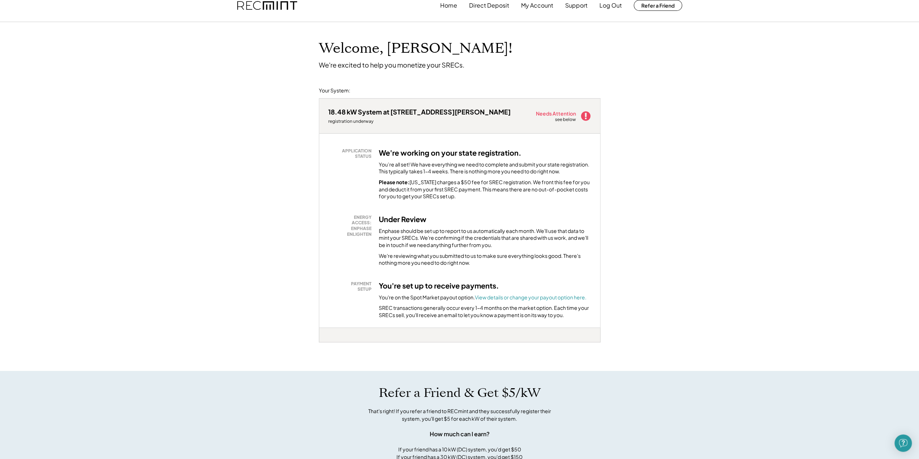
scroll to position [0, 0]
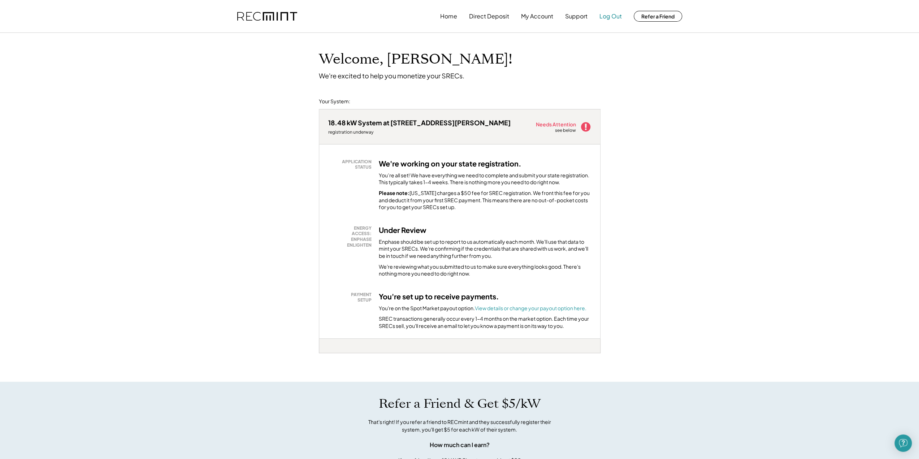
click at [608, 13] on button "Log Out" at bounding box center [611, 16] width 22 height 14
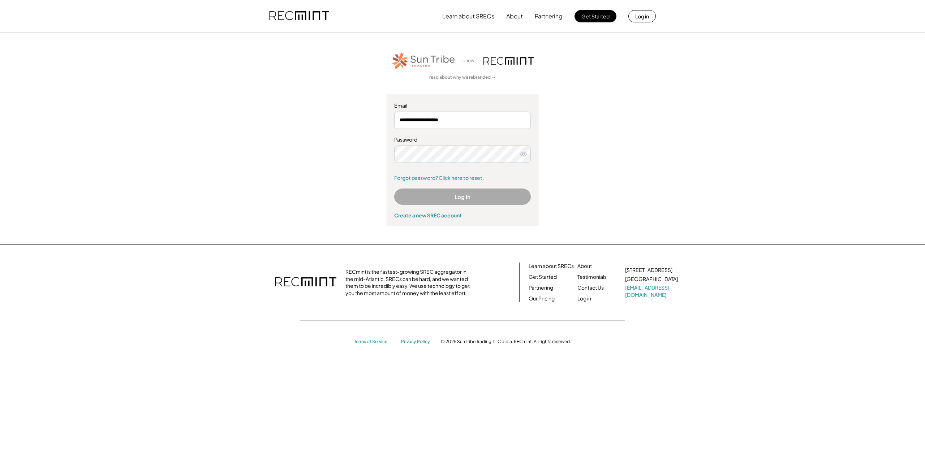
click at [155, 153] on div "**********" at bounding box center [462, 229] width 925 height 459
click at [30, 97] on div "**********" at bounding box center [462, 229] width 925 height 459
click at [21, 91] on div "**********" at bounding box center [462, 229] width 925 height 459
